Goal: Task Accomplishment & Management: Manage account settings

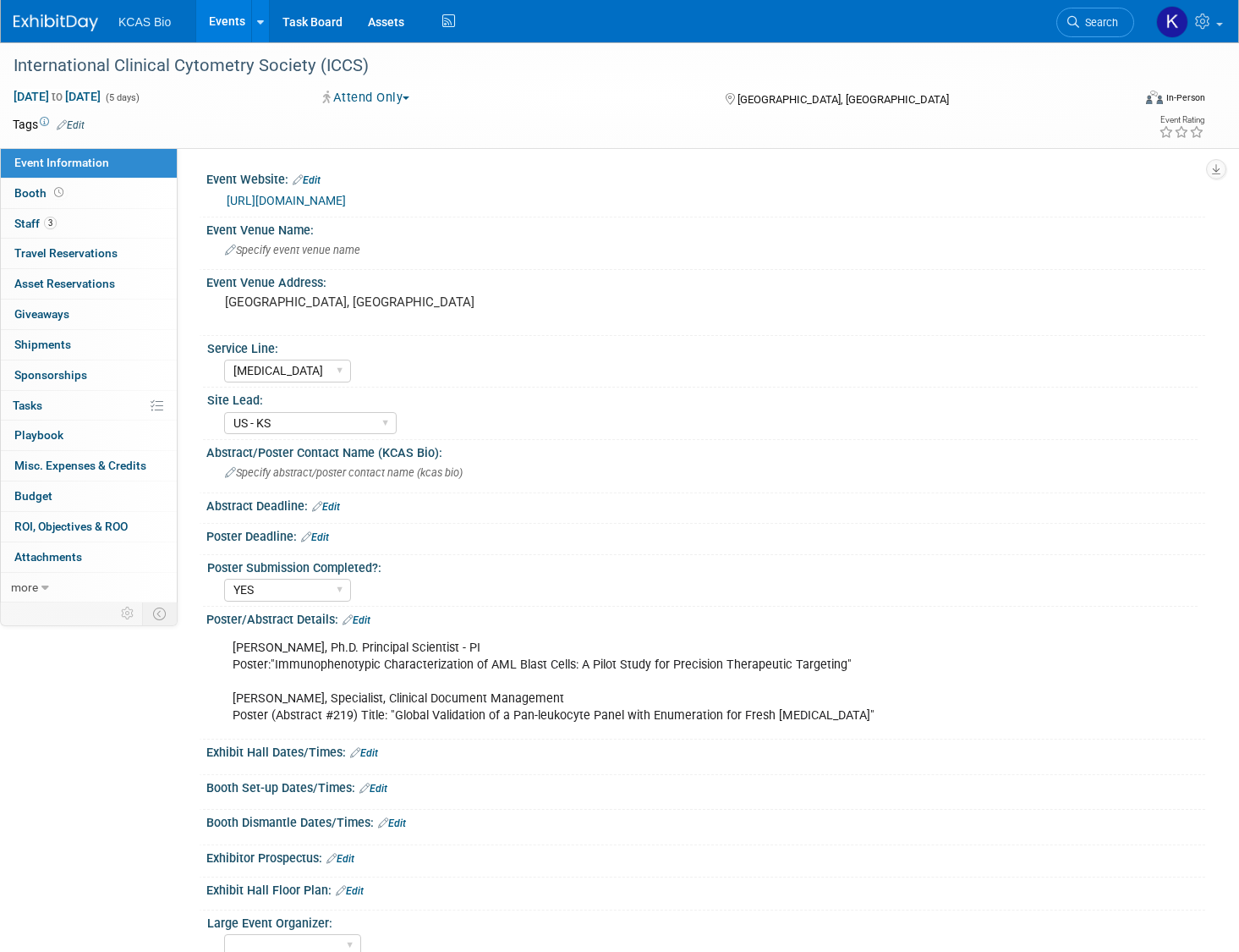
select select "[MEDICAL_DATA]"
select select "US - KS"
select select "YES"
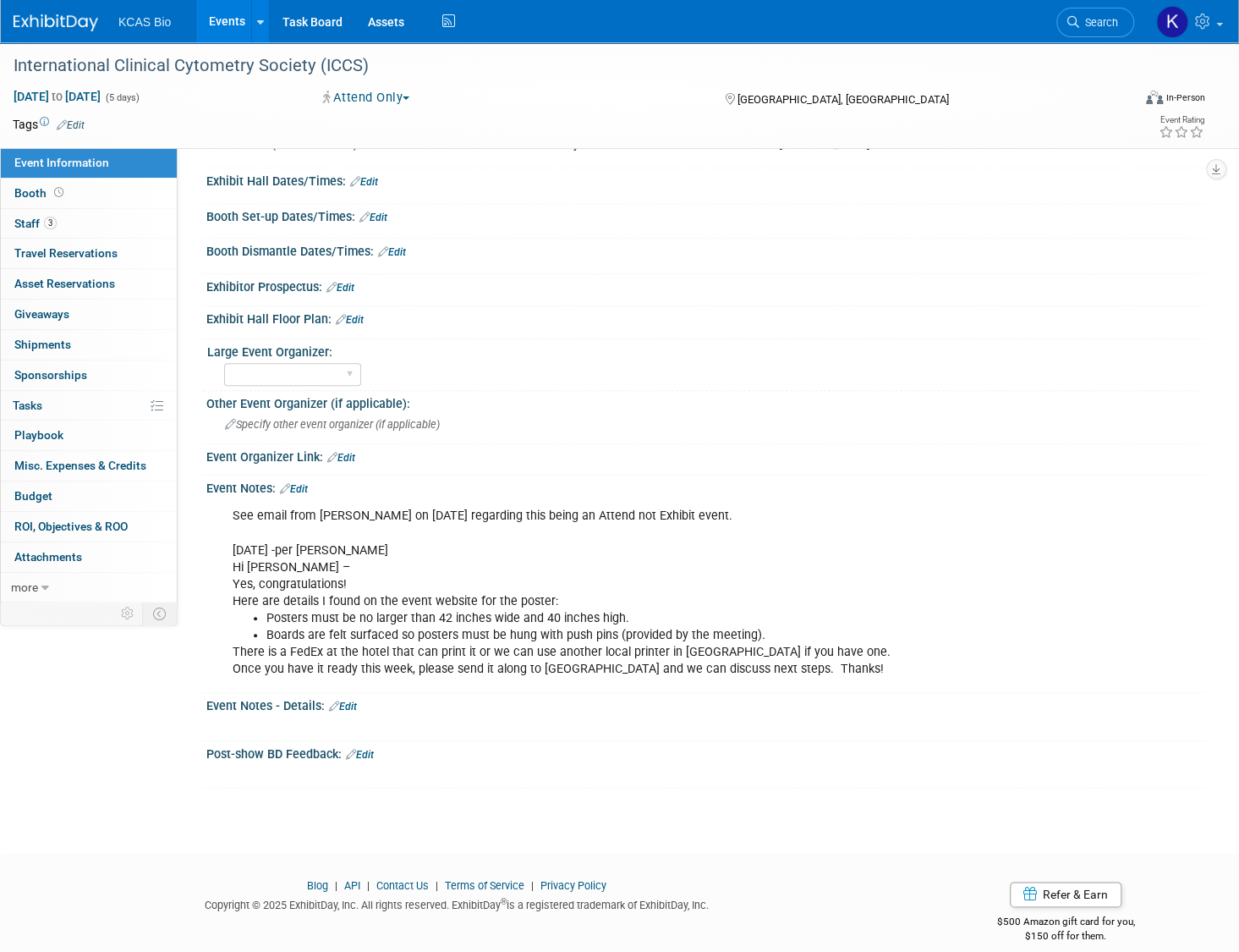
scroll to position [584, 0]
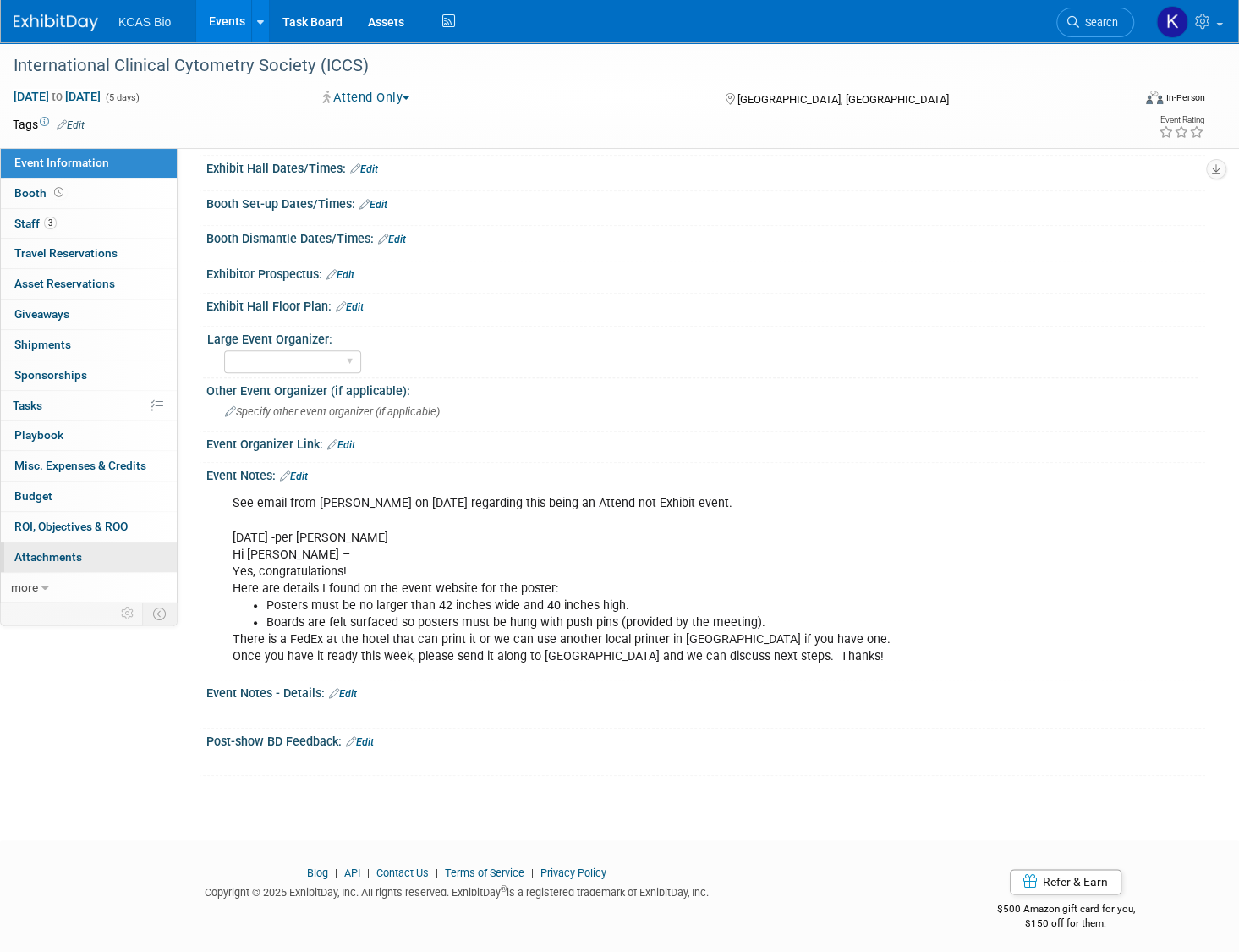
click at [62, 550] on span "Attachments 0" at bounding box center [48, 556] width 68 height 14
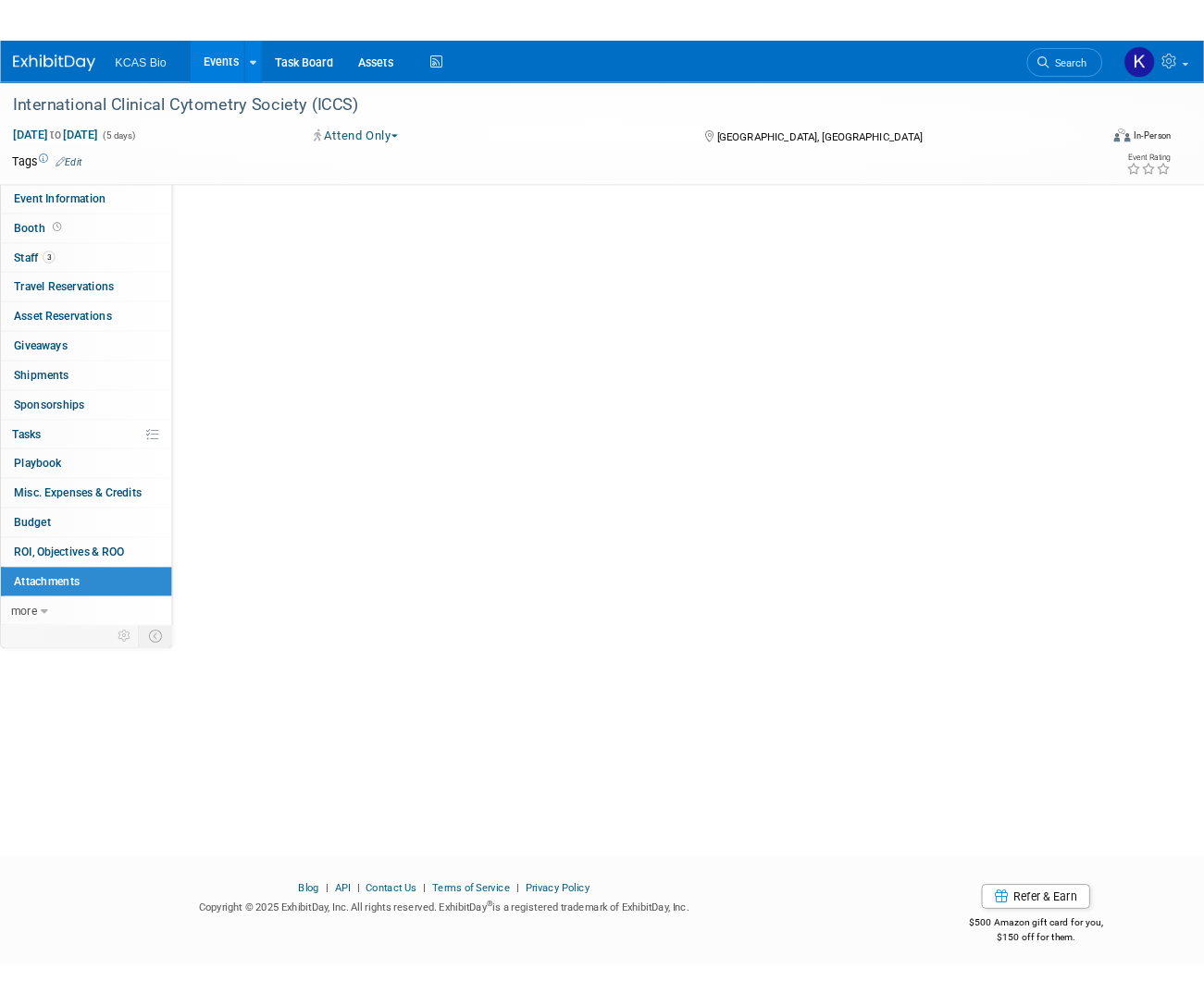
scroll to position [0, 0]
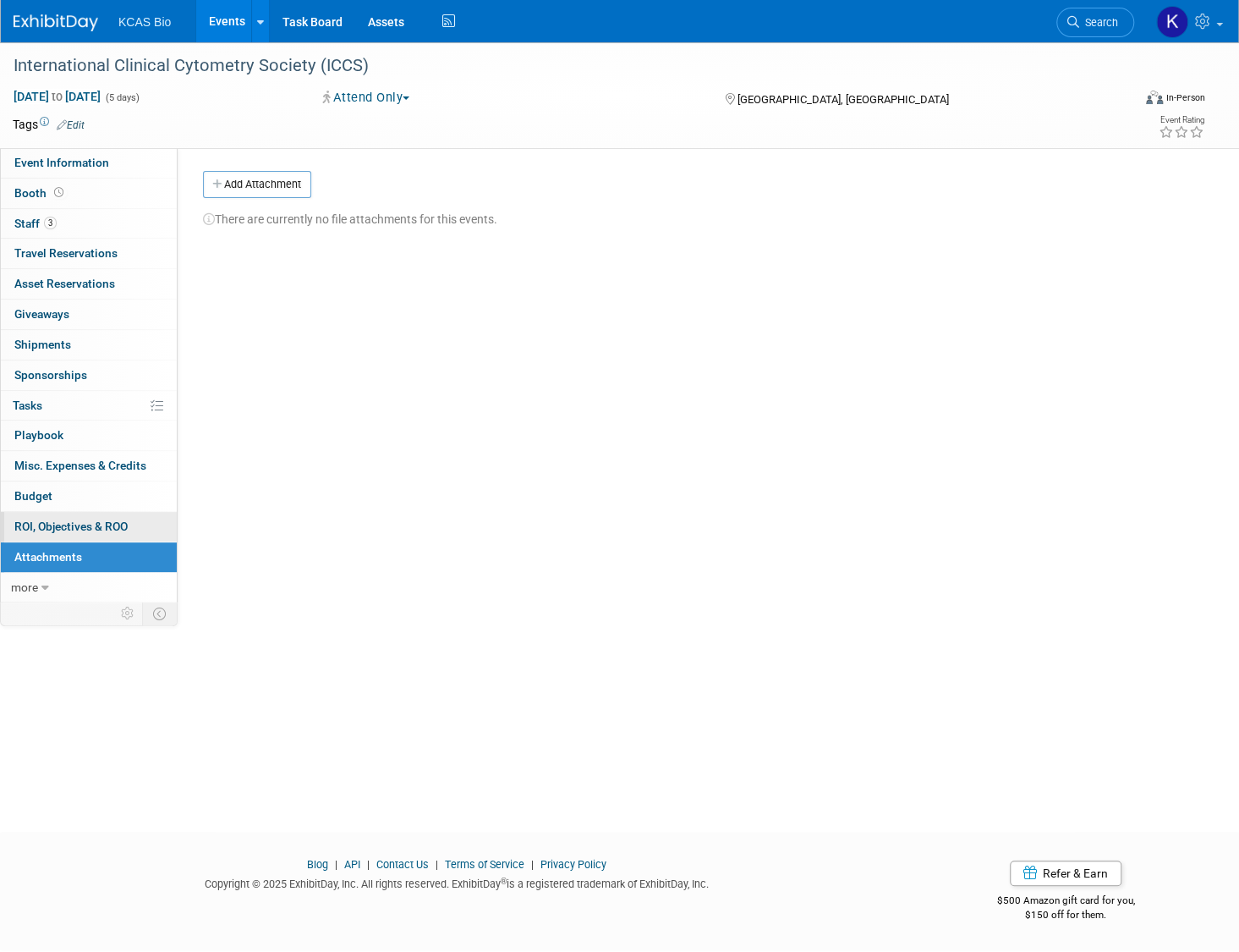
click at [62, 525] on span "ROI, Objectives & ROO 0" at bounding box center [71, 526] width 113 height 14
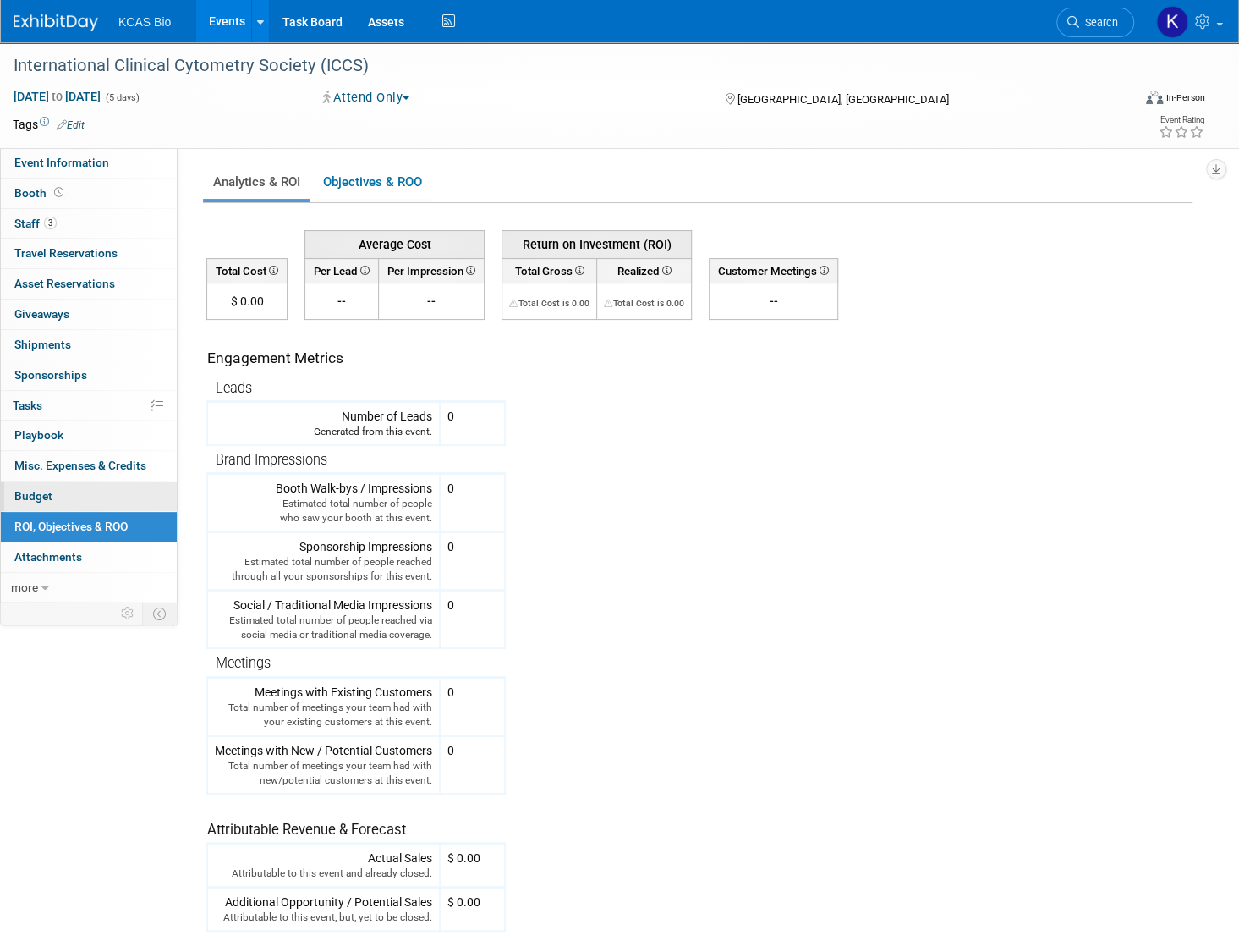
click at [50, 492] on span "Budget" at bounding box center [34, 495] width 38 height 14
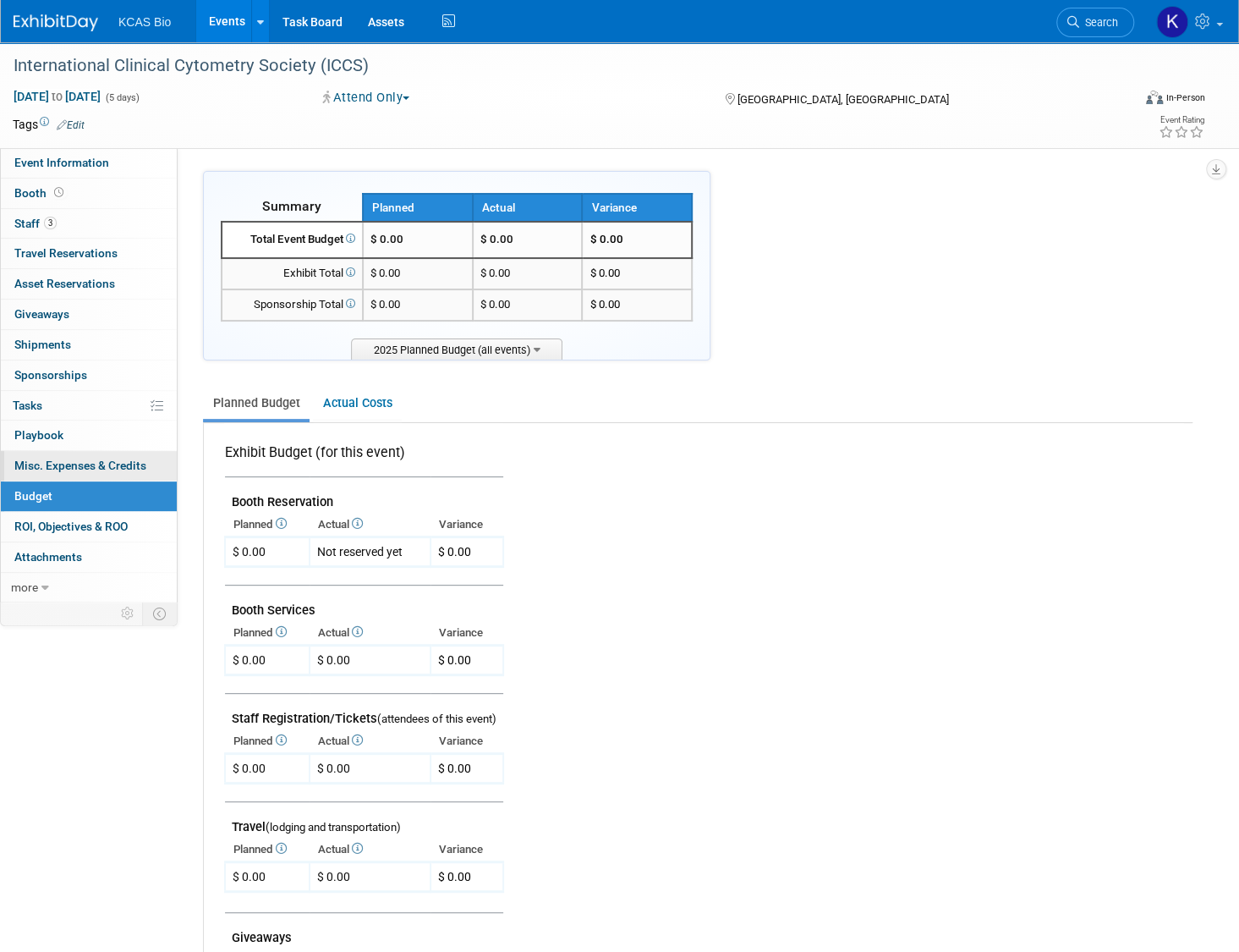
click at [50, 467] on span "Misc. Expenses & Credits 0" at bounding box center [80, 465] width 132 height 14
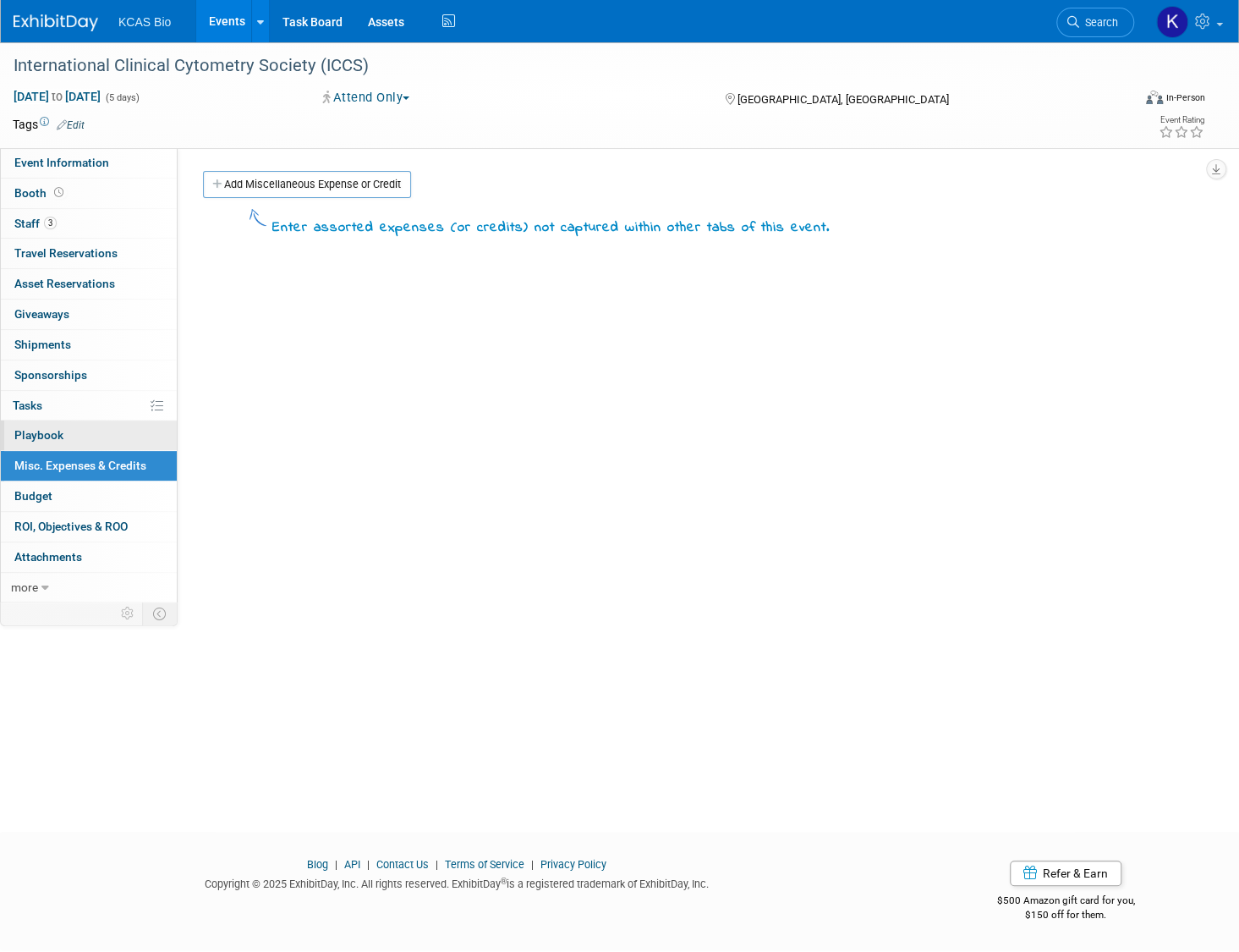
click at [49, 439] on link "0 Playbook 0" at bounding box center [89, 435] width 176 height 29
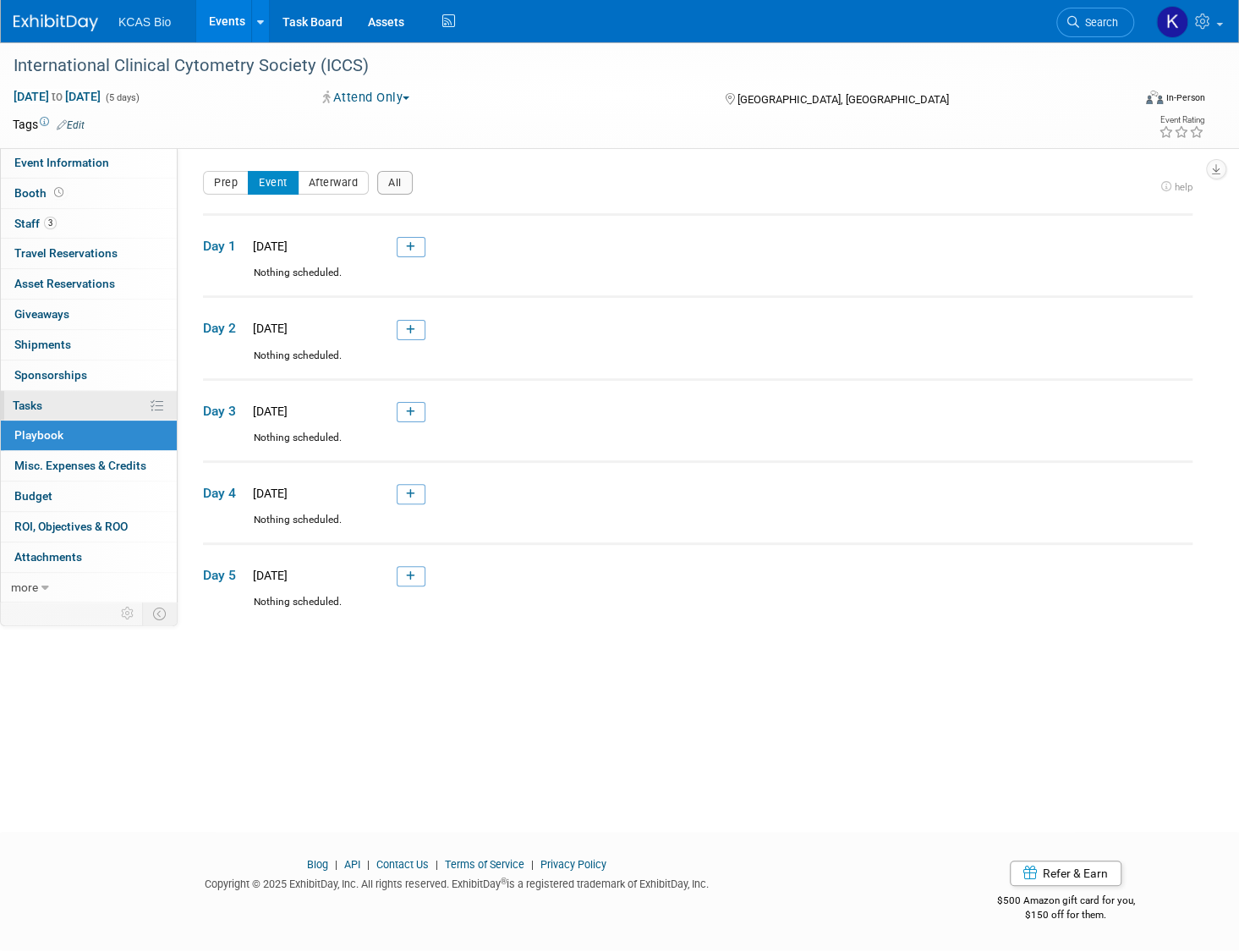
click at [49, 406] on link "0% Tasks 0%" at bounding box center [89, 406] width 176 height 29
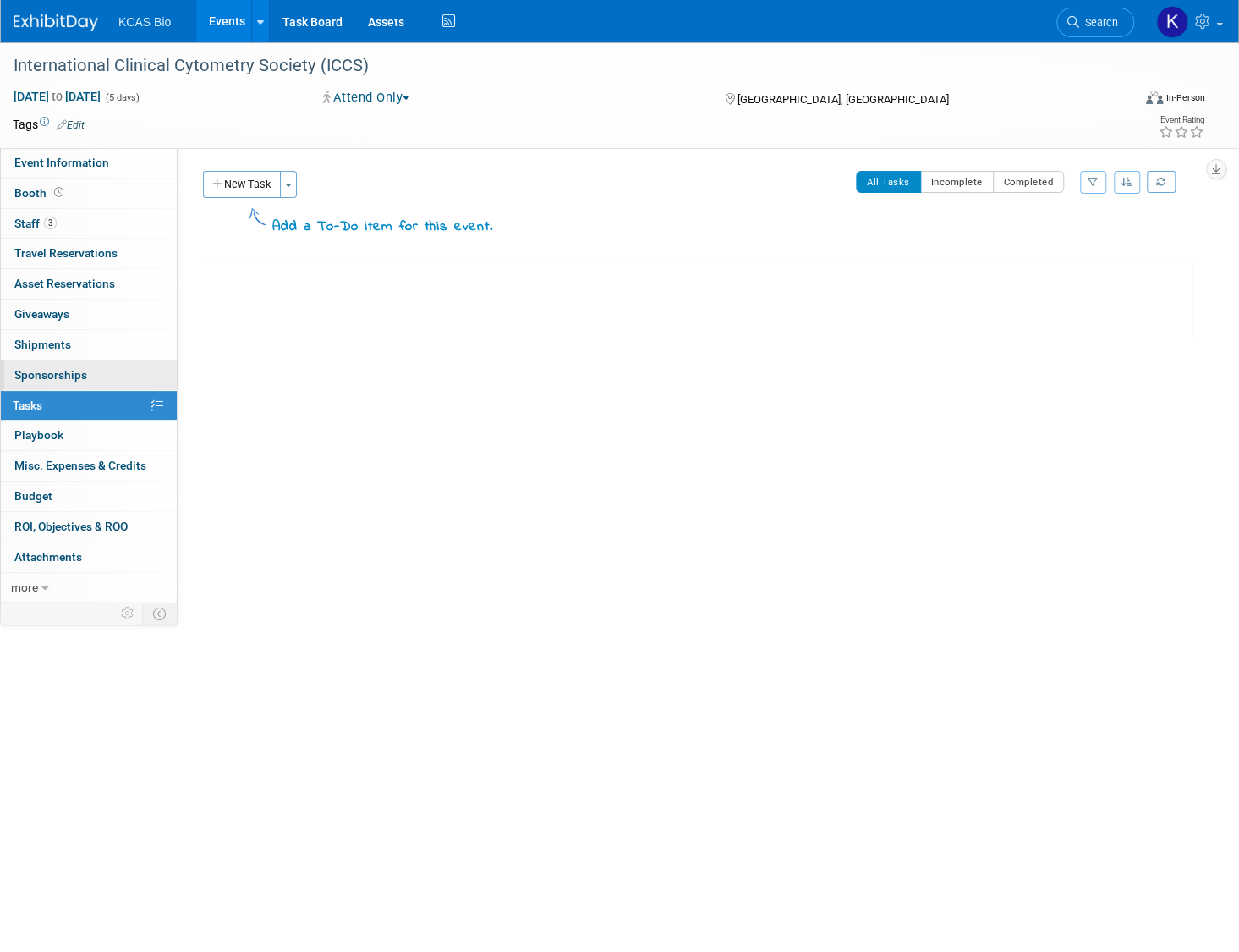
click at [66, 370] on span "Sponsorships 0" at bounding box center [51, 375] width 73 height 14
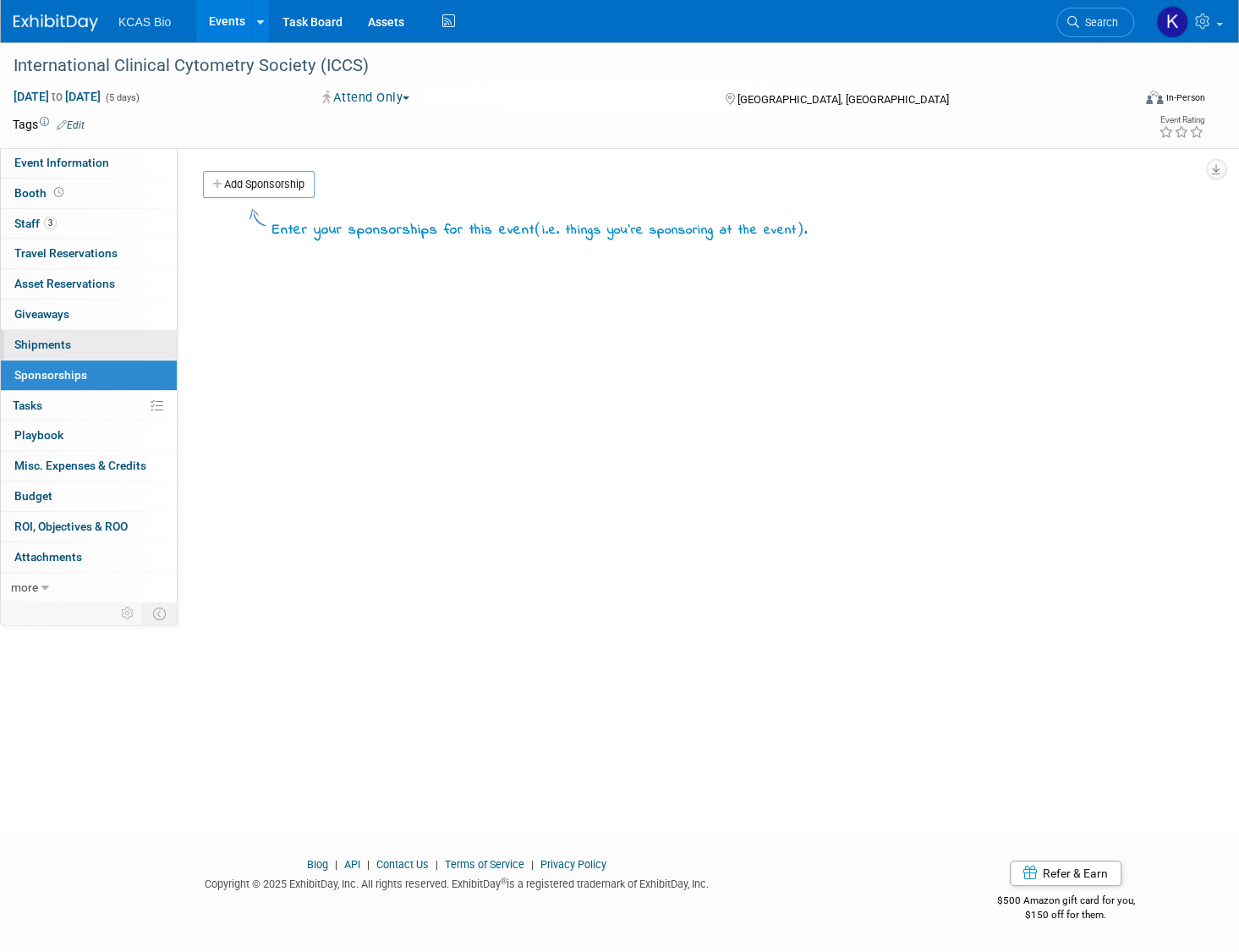
click at [66, 346] on span "Shipments 0" at bounding box center [43, 344] width 57 height 14
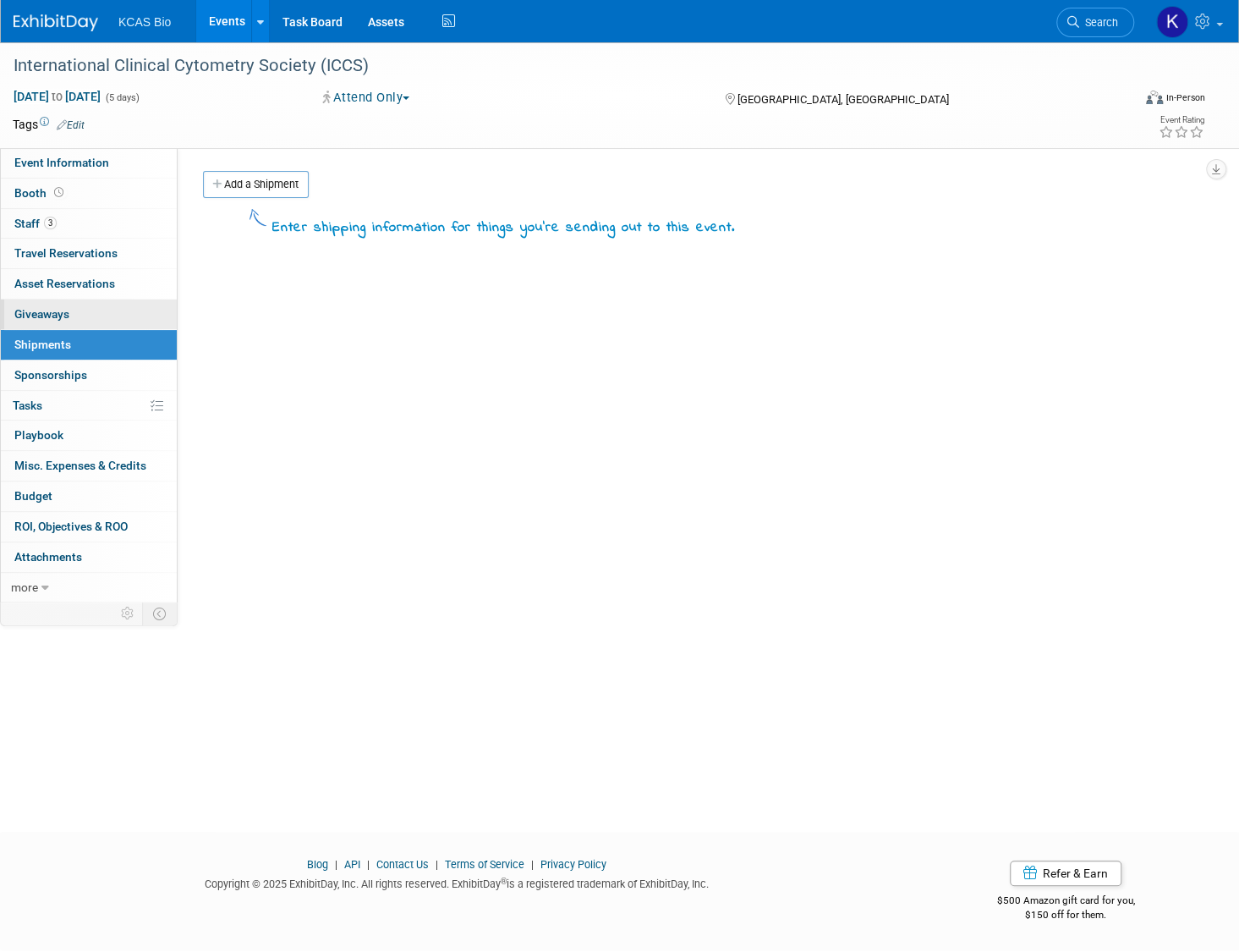
click at [69, 314] on span "Giveaways 0" at bounding box center [42, 313] width 55 height 14
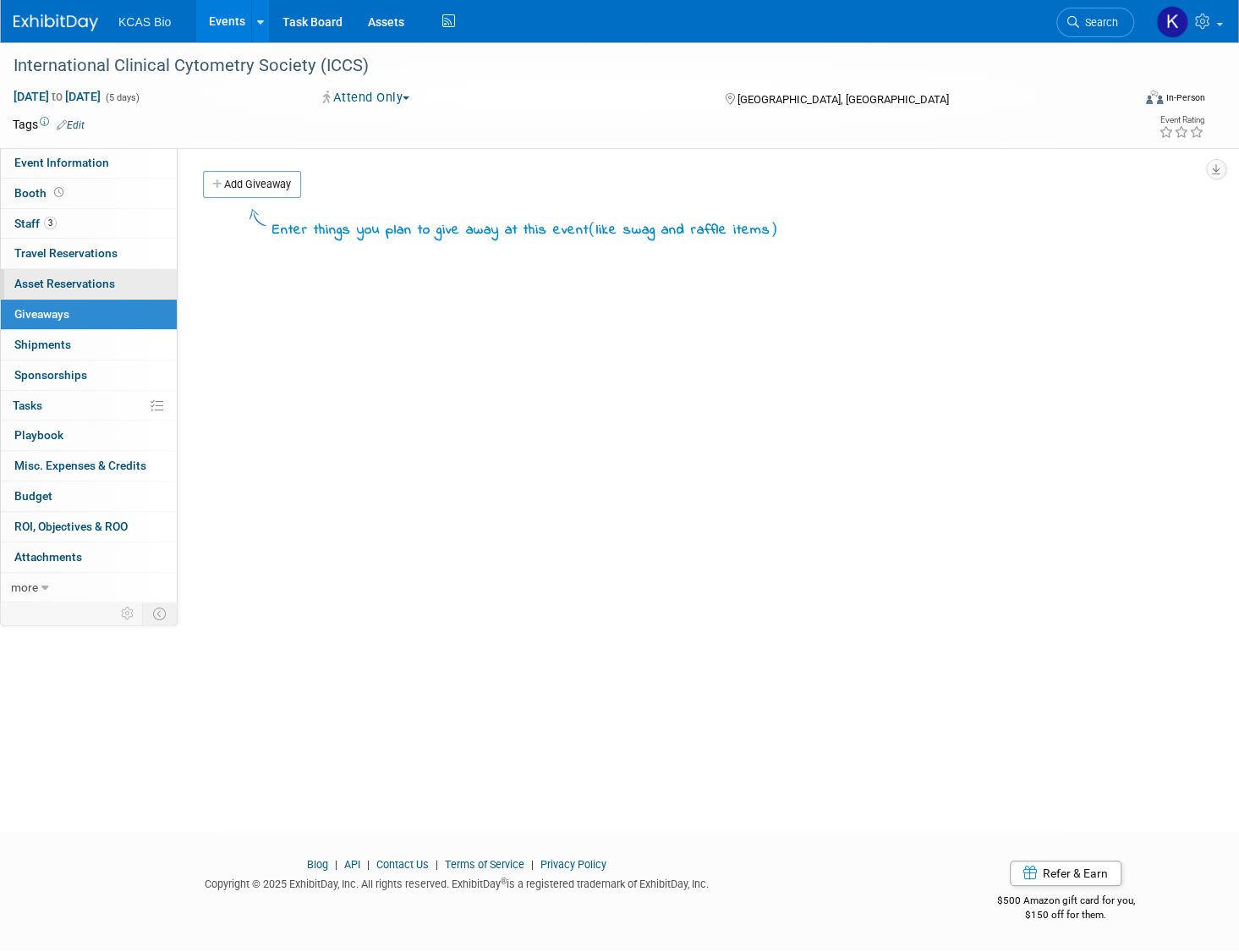
click at [78, 283] on span "Asset Reservations 0" at bounding box center [65, 283] width 101 height 14
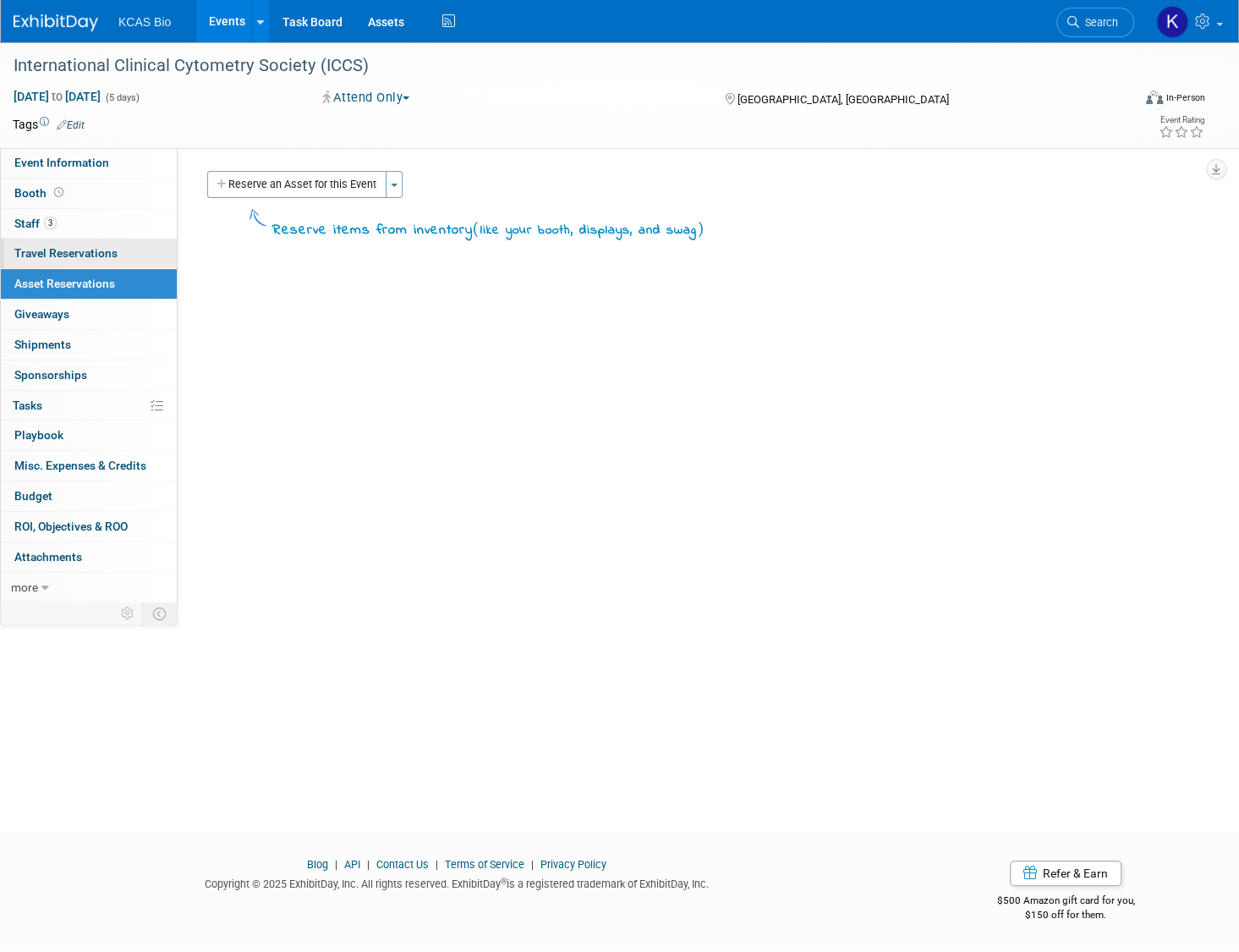
click at [90, 238] on link "0 Travel Reservations 0" at bounding box center [89, 253] width 176 height 29
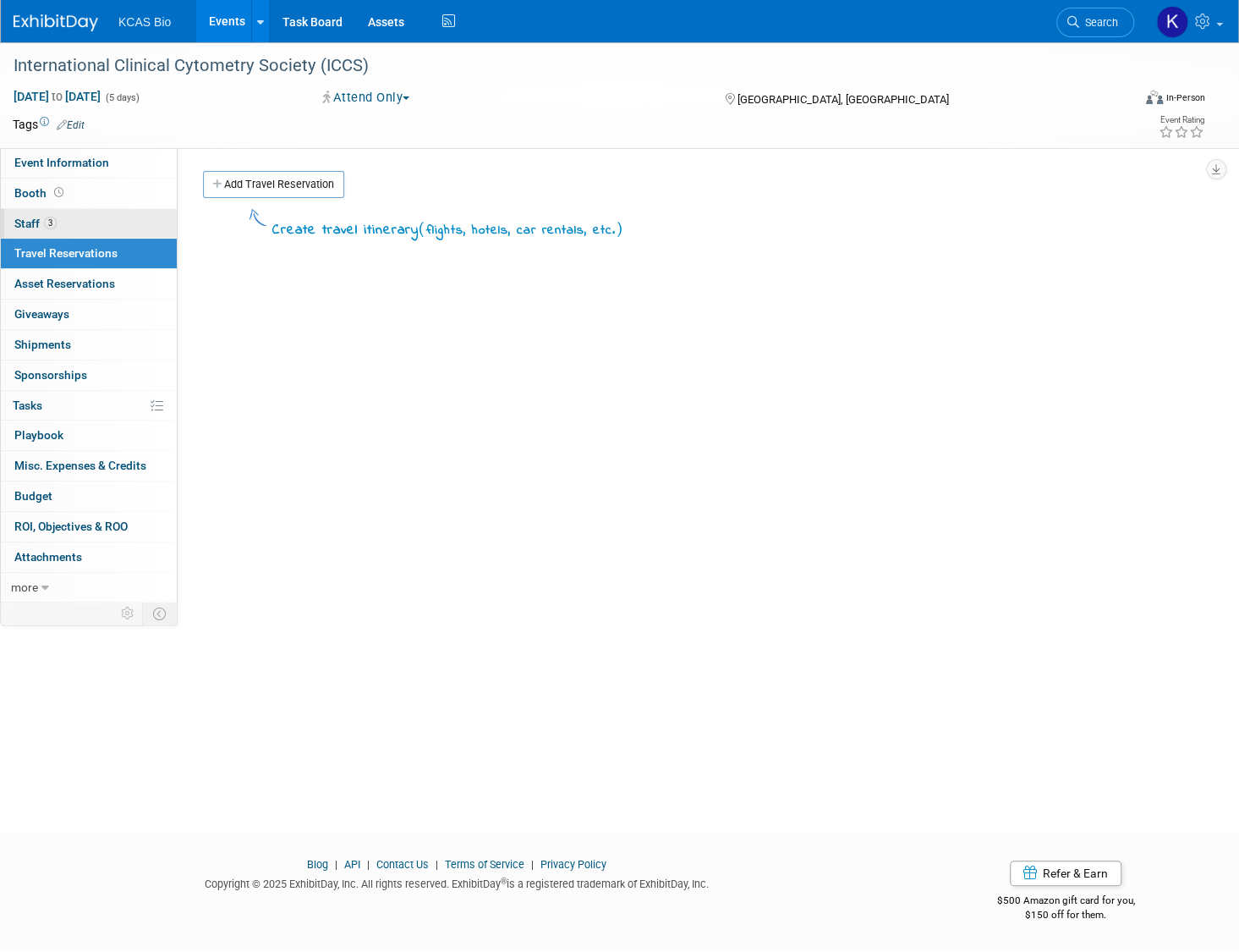
click at [92, 227] on link "3 Staff 3" at bounding box center [89, 224] width 176 height 29
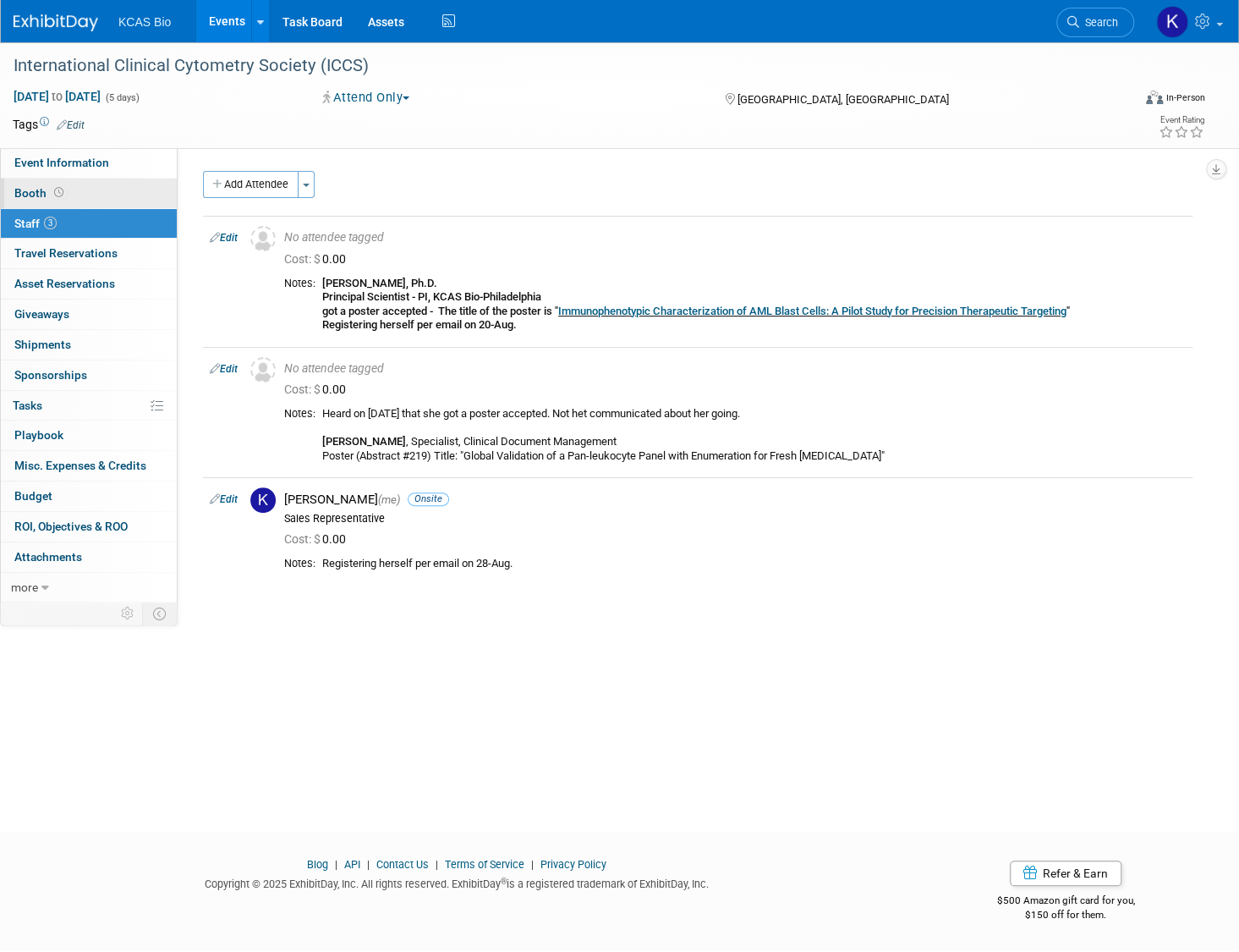
click at [101, 196] on link "Booth" at bounding box center [89, 193] width 176 height 29
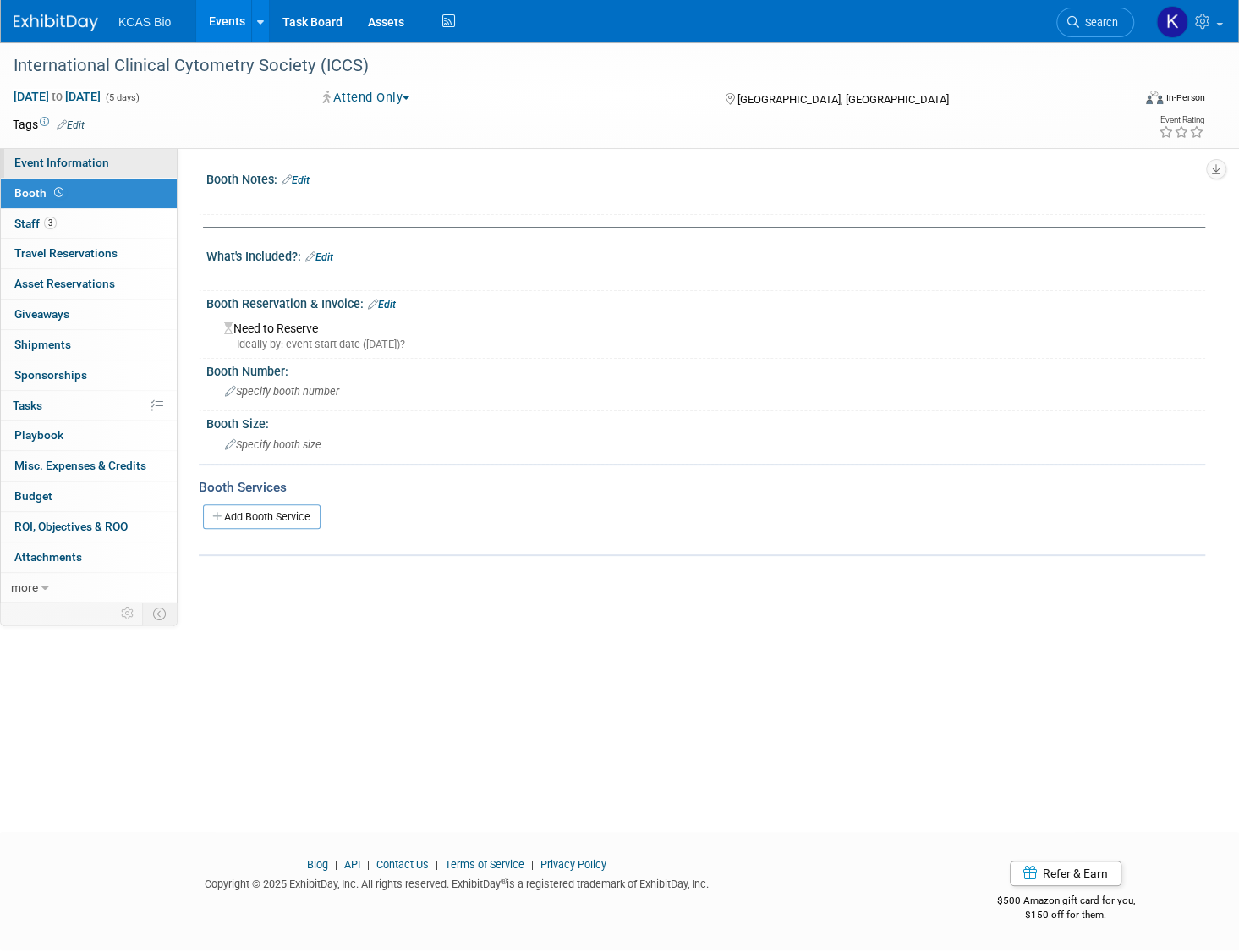
click at [102, 175] on link "Event Information" at bounding box center [89, 163] width 176 height 29
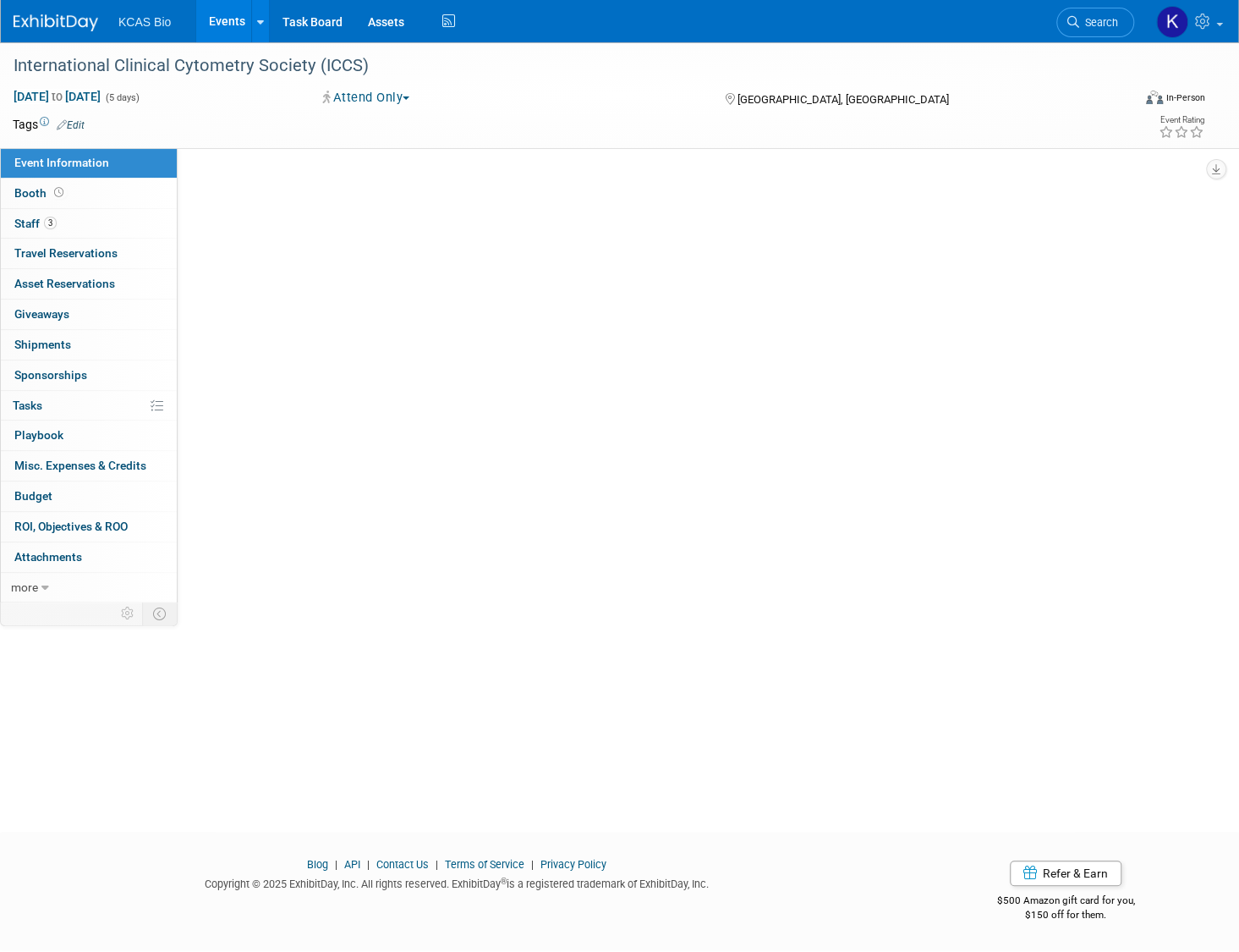
select select "[MEDICAL_DATA]"
select select "US - KS"
select select "YES"
